Goal: Find specific page/section: Find specific page/section

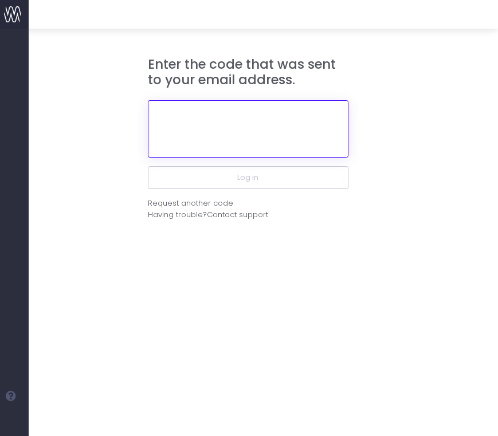
click at [230, 122] on input "text" at bounding box center [248, 128] width 200 height 57
paste input "534146"
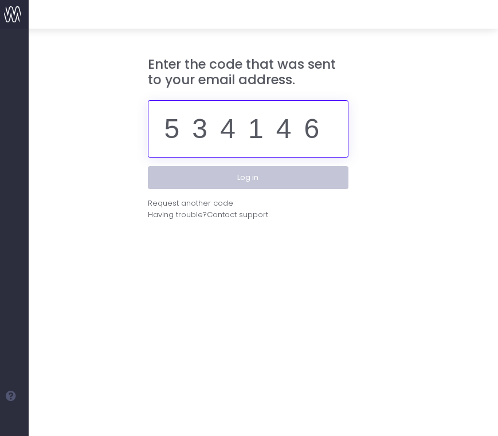
type input "534146"
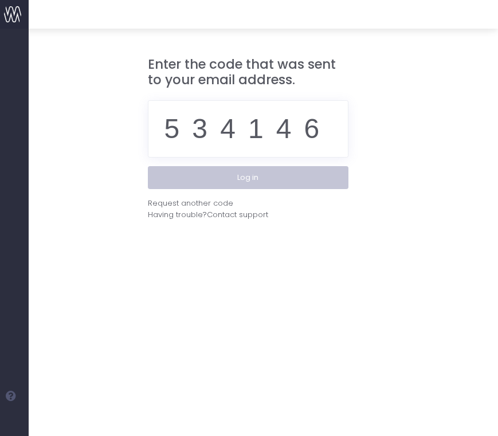
click at [299, 183] on button "Log in" at bounding box center [248, 177] width 200 height 23
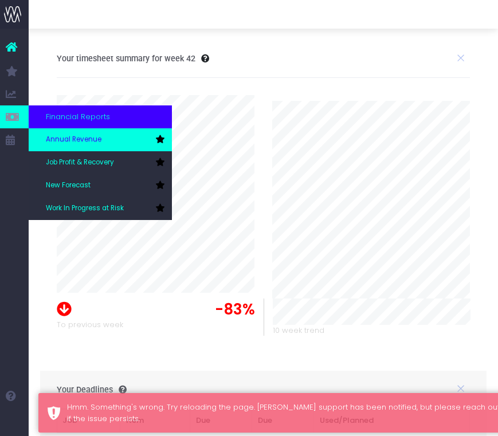
click at [53, 135] on span "Annual Revenue" at bounding box center [74, 140] width 56 height 10
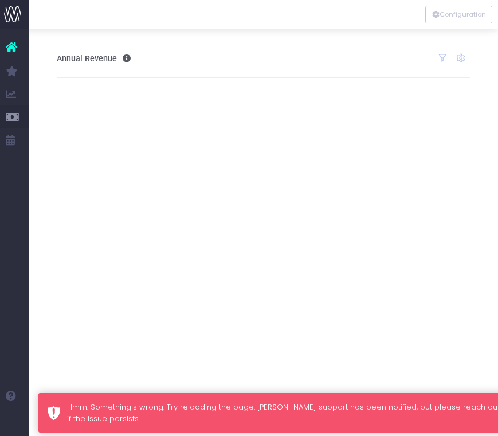
click at [257, 398] on div "Hmm. Something's wrong. Try reloading the page. [PERSON_NAME] support has been …" at bounding box center [274, 413] width 473 height 40
